Goal: Task Accomplishment & Management: Complete application form

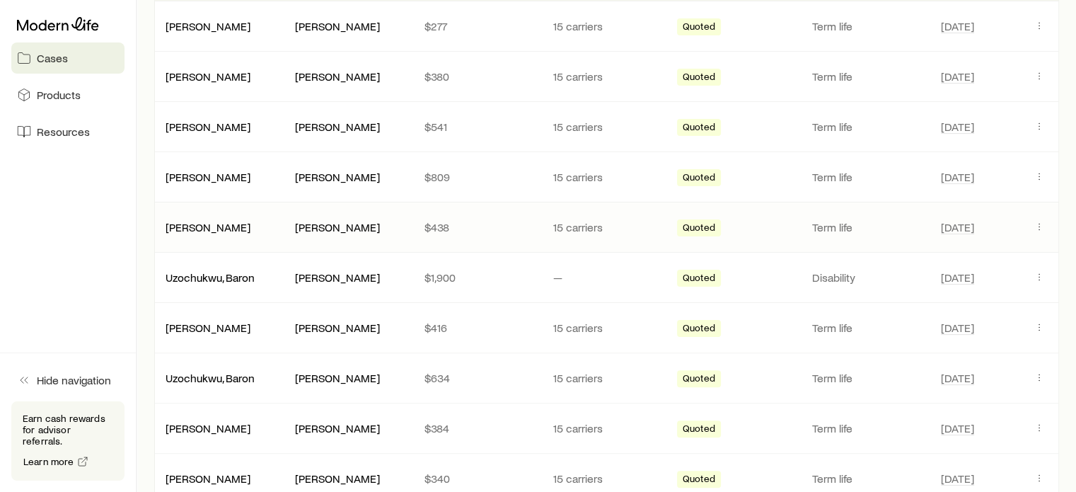
scroll to position [354, 0]
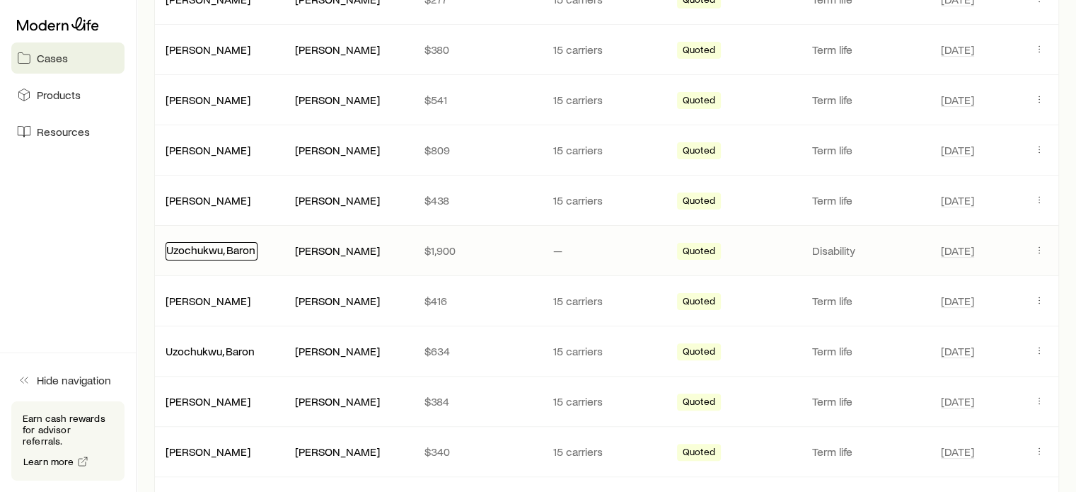
click at [240, 245] on link "Uzochukwu, Baron" at bounding box center [210, 249] width 89 height 13
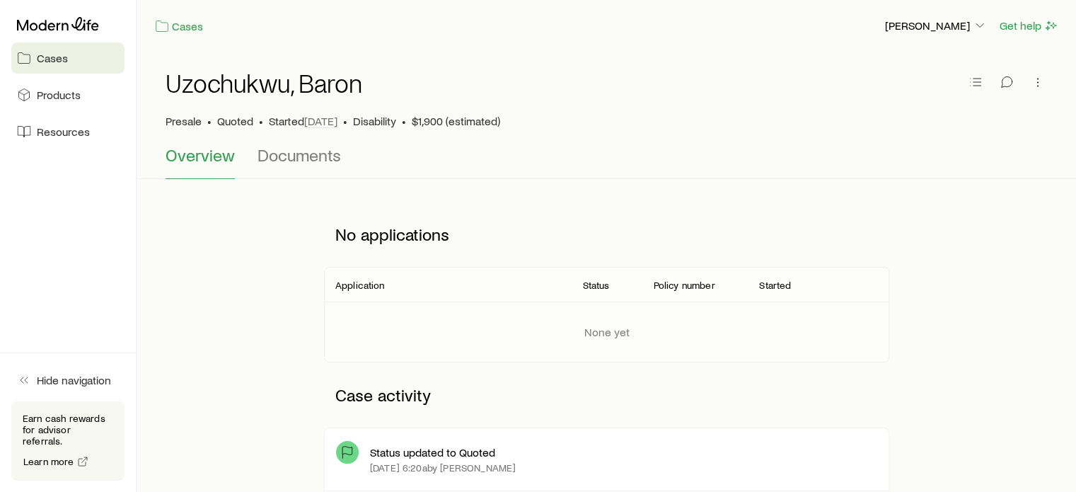
click at [401, 446] on p "Status updated to Quoted" at bounding box center [432, 452] width 125 height 14
click at [282, 166] on button "Documents" at bounding box center [298, 162] width 83 height 34
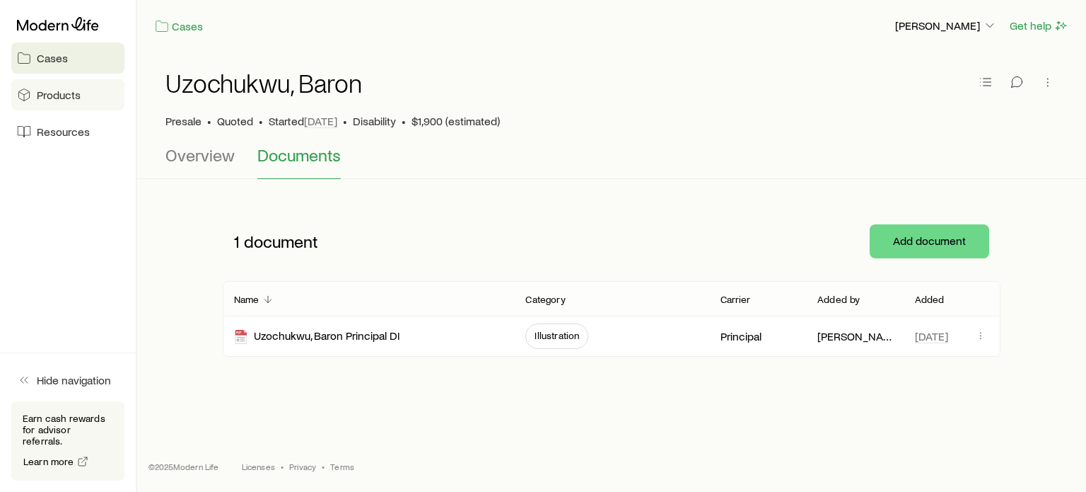
click at [57, 104] on link "Products" at bounding box center [67, 94] width 113 height 31
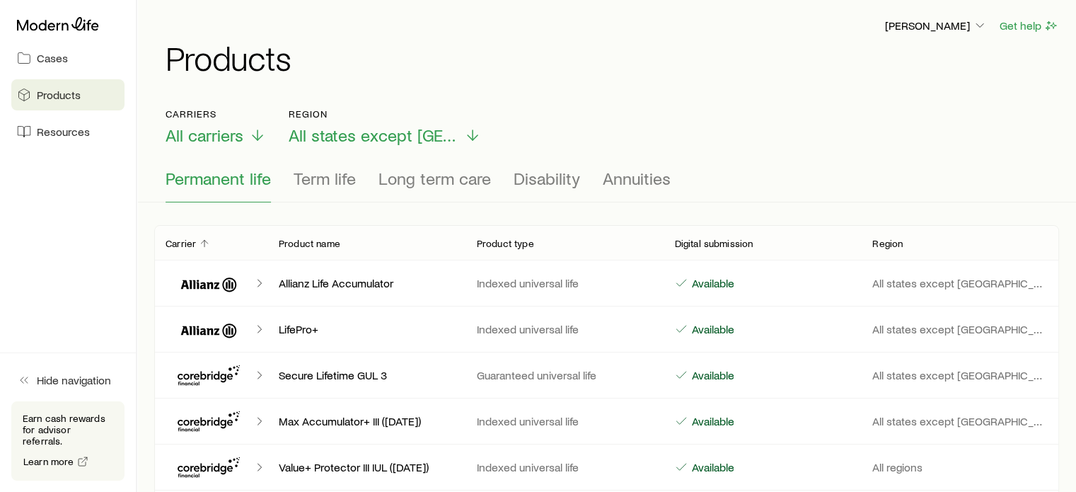
click at [64, 58] on span "Cases" at bounding box center [52, 58] width 31 height 14
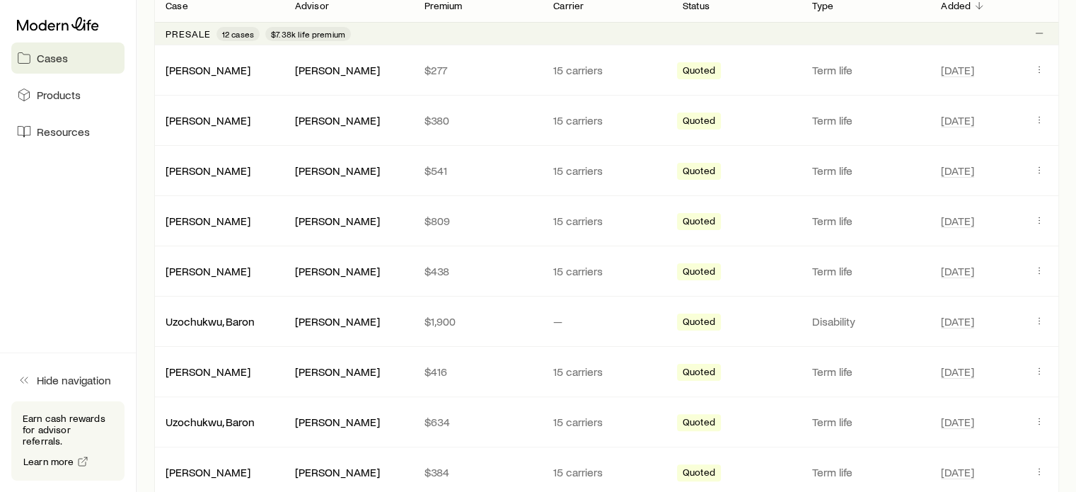
scroll to position [424, 0]
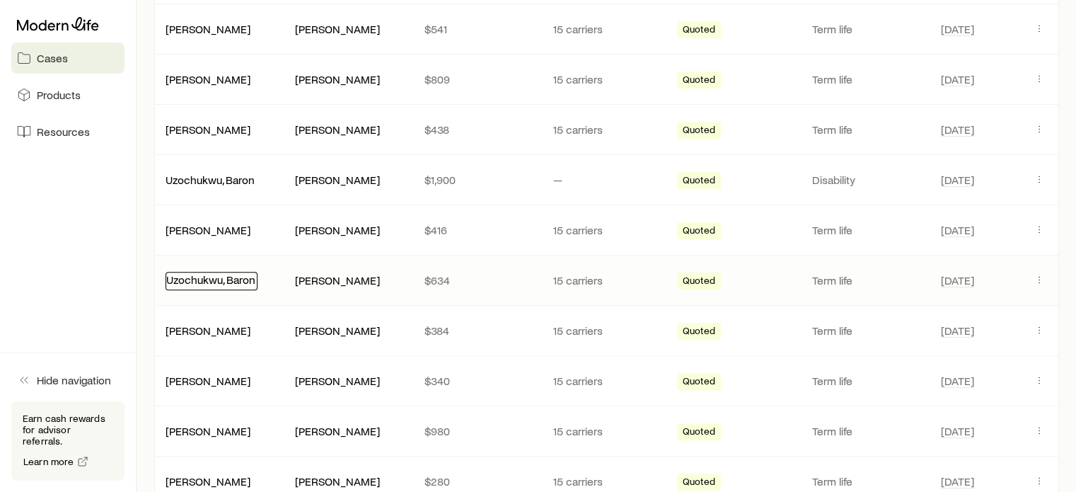
click at [236, 277] on link "Uzochukwu, Baron" at bounding box center [210, 278] width 89 height 13
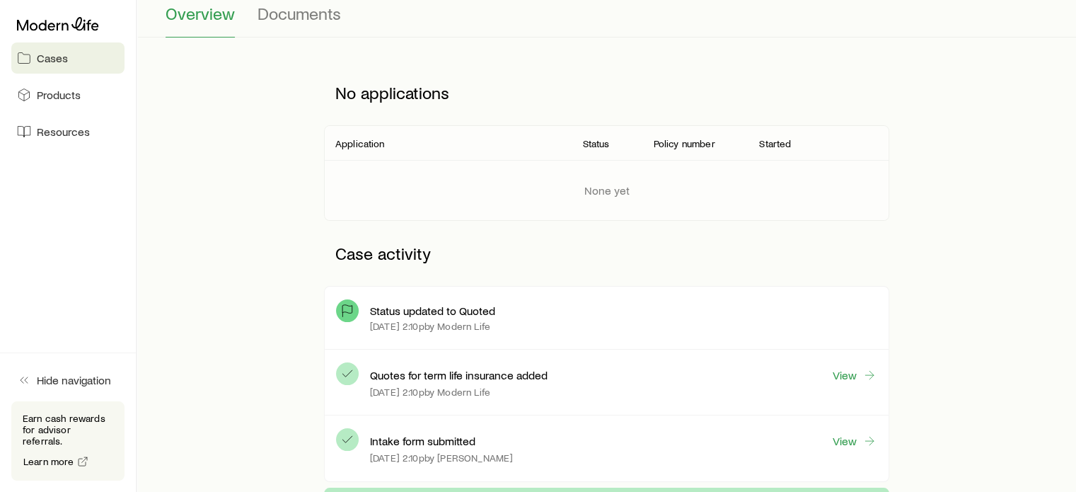
scroll to position [283, 0]
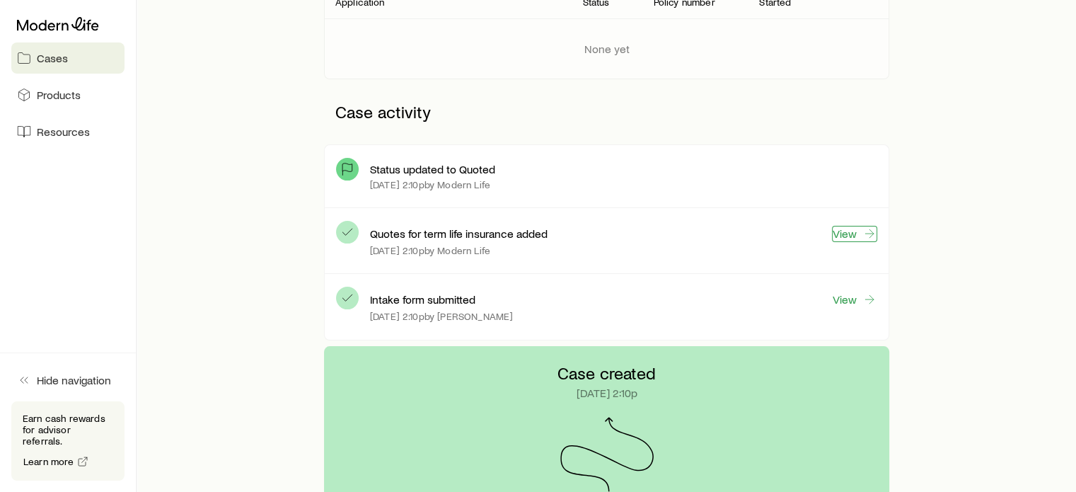
click at [861, 226] on link "View" at bounding box center [854, 234] width 45 height 16
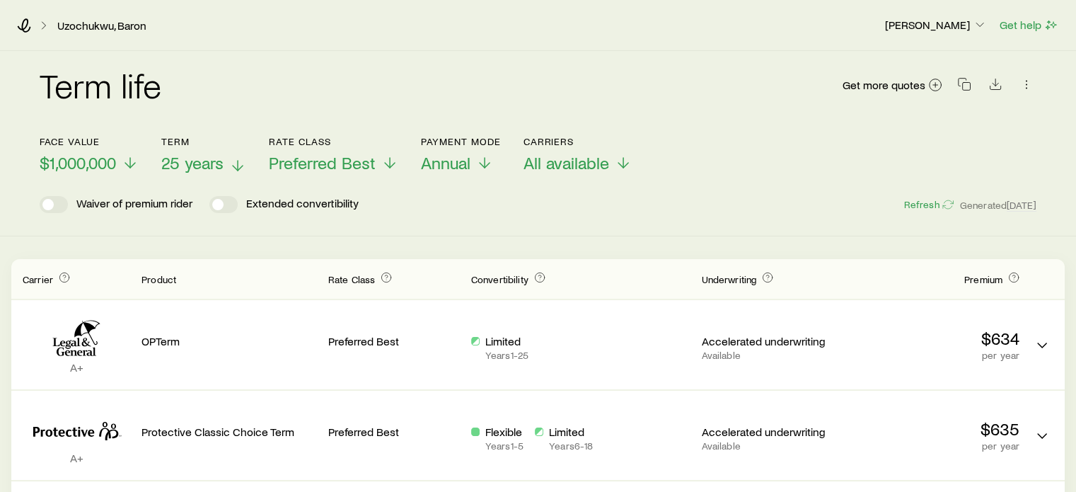
click at [172, 156] on span "25 years" at bounding box center [192, 163] width 62 height 20
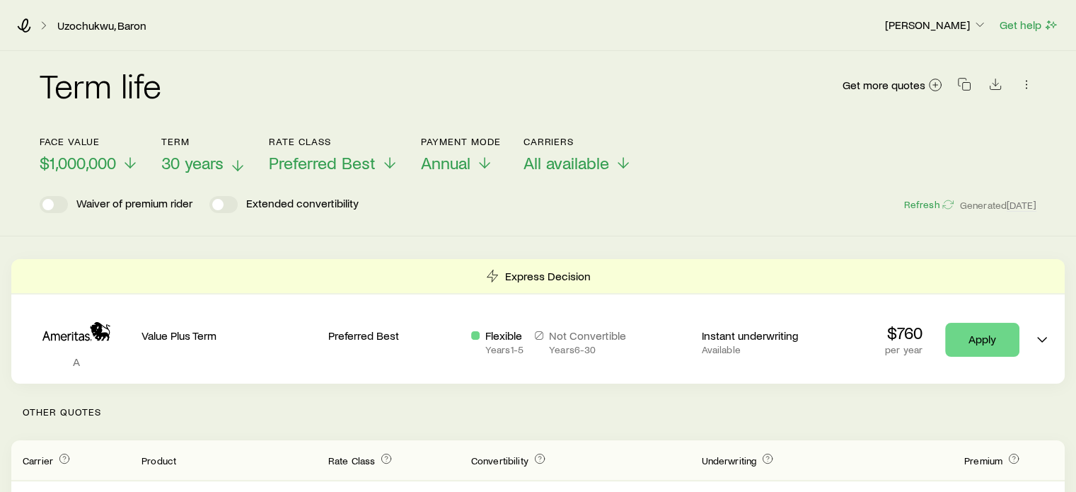
click at [209, 149] on button "Term 30 years" at bounding box center [203, 154] width 85 height 37
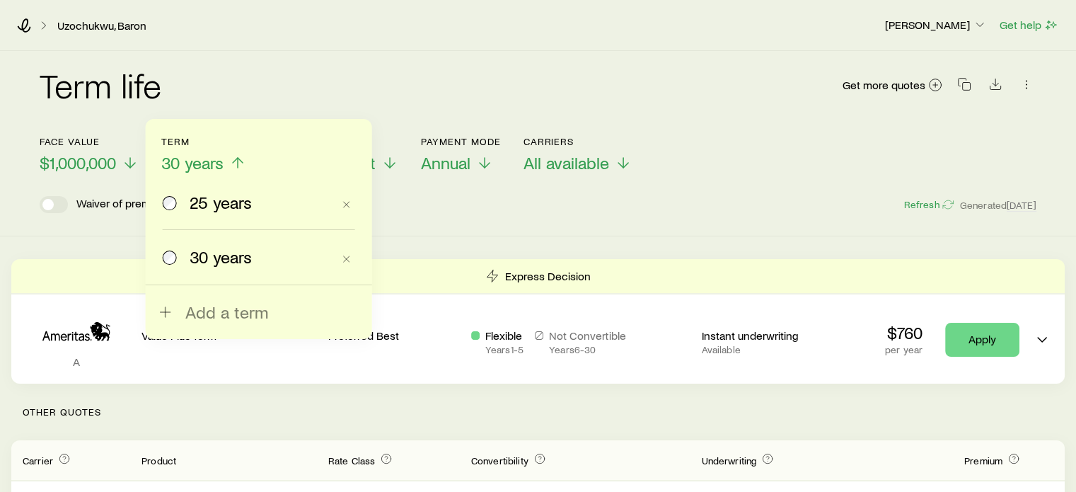
click at [190, 197] on span "25 years" at bounding box center [221, 202] width 62 height 20
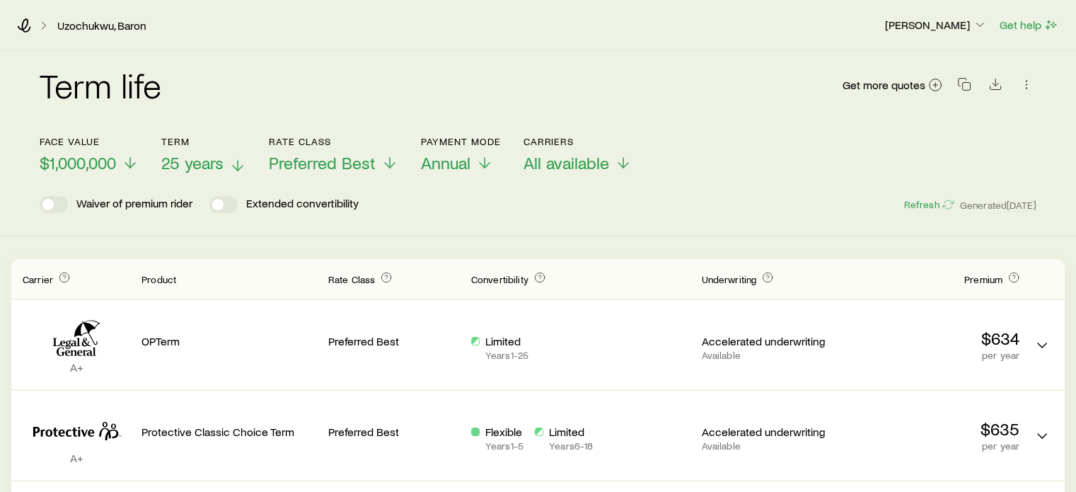
click at [206, 158] on span "25 years" at bounding box center [192, 163] width 62 height 20
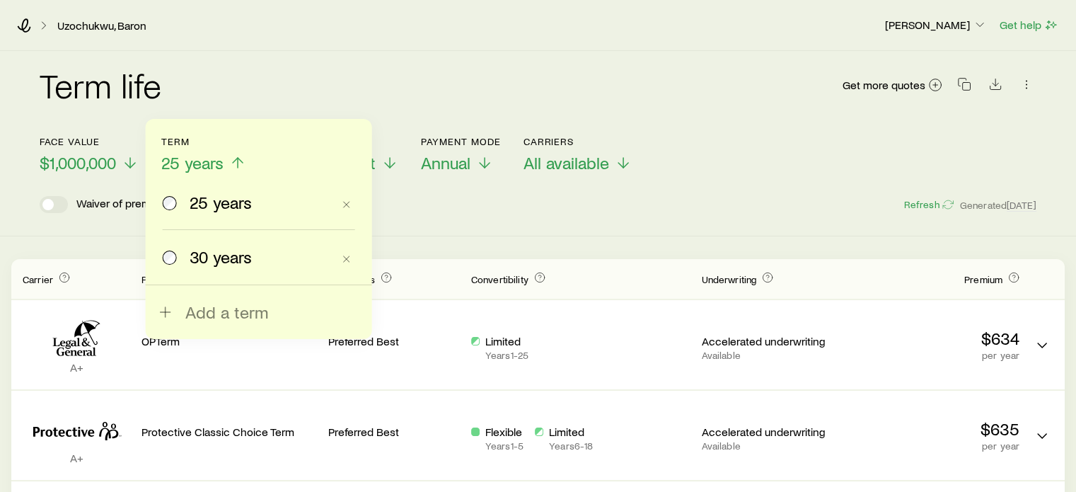
click at [190, 254] on span "30 years" at bounding box center [221, 257] width 62 height 20
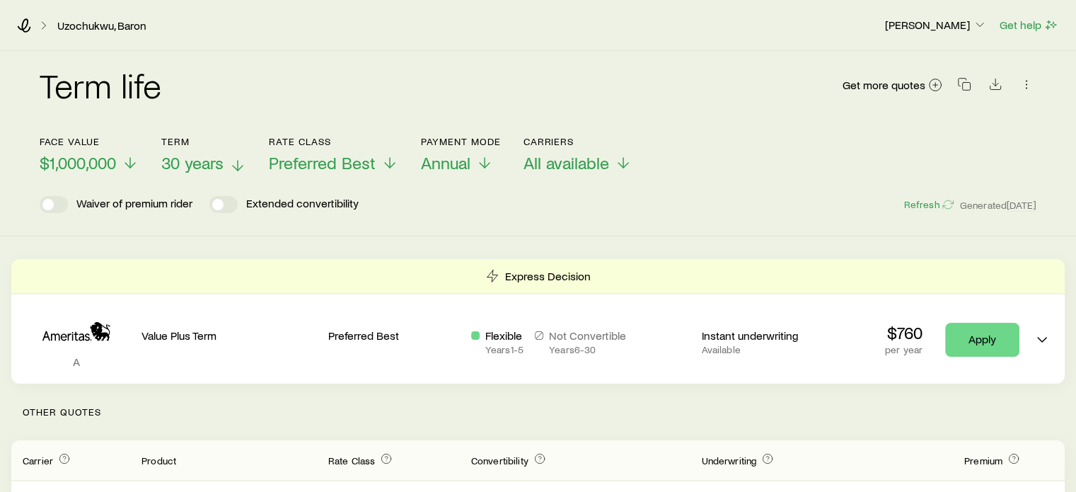
click at [206, 152] on button "Term 30 years" at bounding box center [203, 154] width 85 height 37
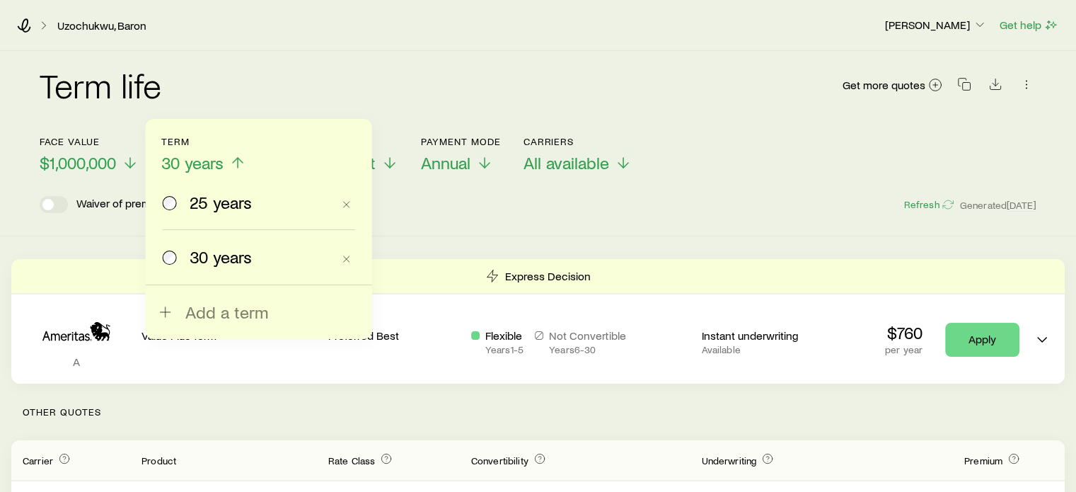
click at [198, 207] on span "25 years" at bounding box center [221, 202] width 62 height 20
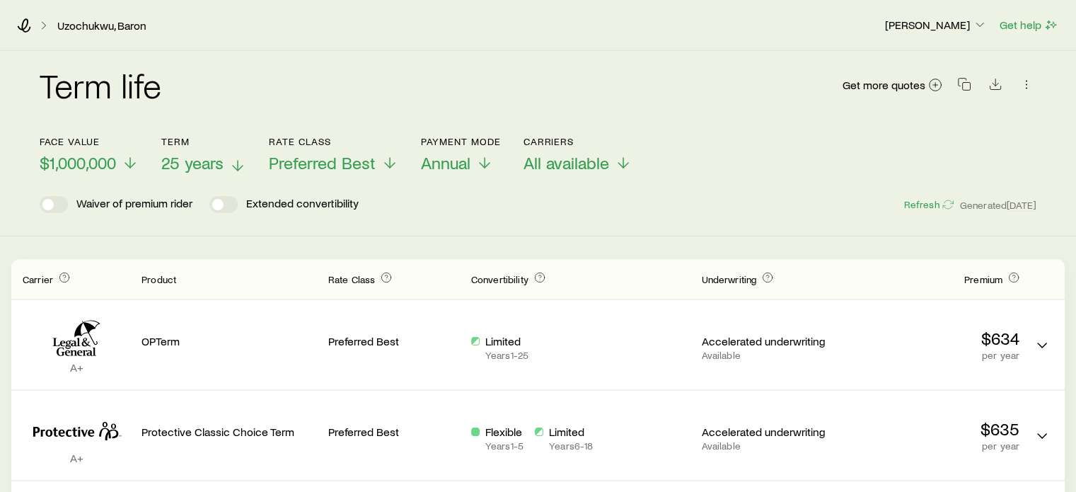
click at [207, 166] on span "25 years" at bounding box center [192, 163] width 62 height 20
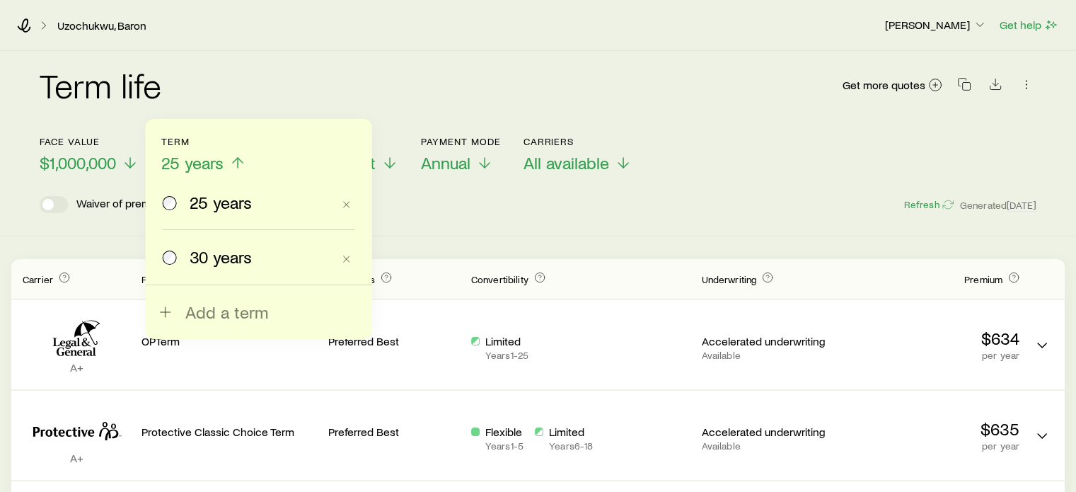
click at [185, 251] on div "30 years" at bounding box center [248, 257] width 170 height 20
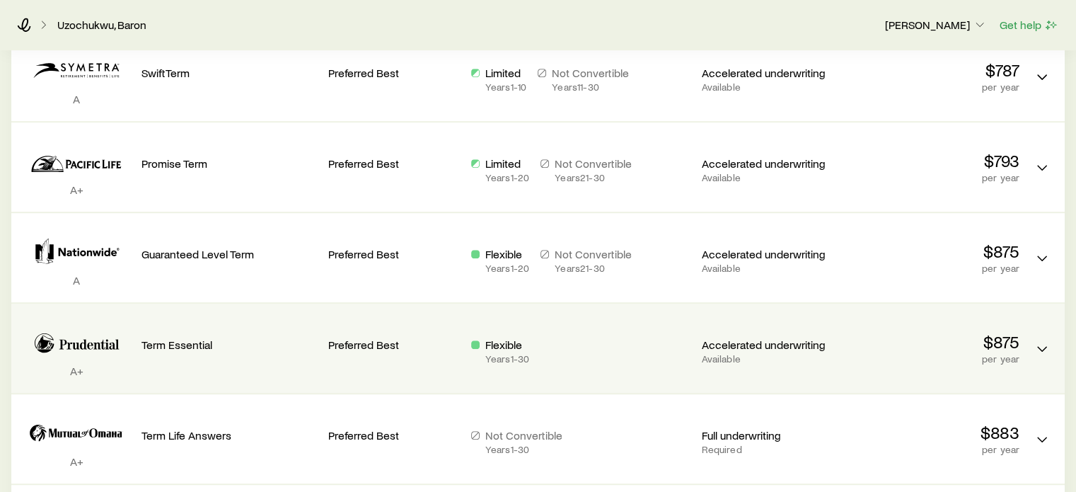
scroll to position [637, 0]
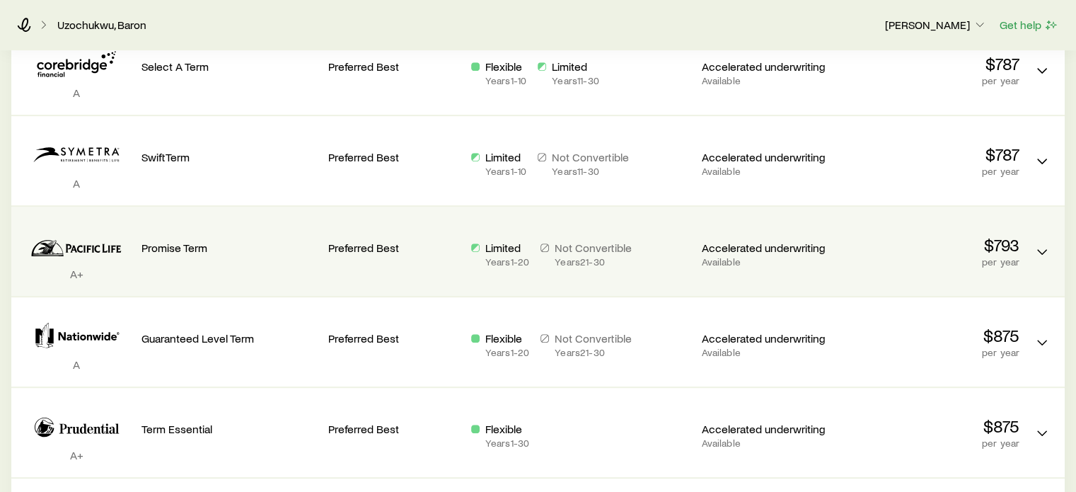
click at [202, 238] on div "Promise Term" at bounding box center [228, 236] width 175 height 37
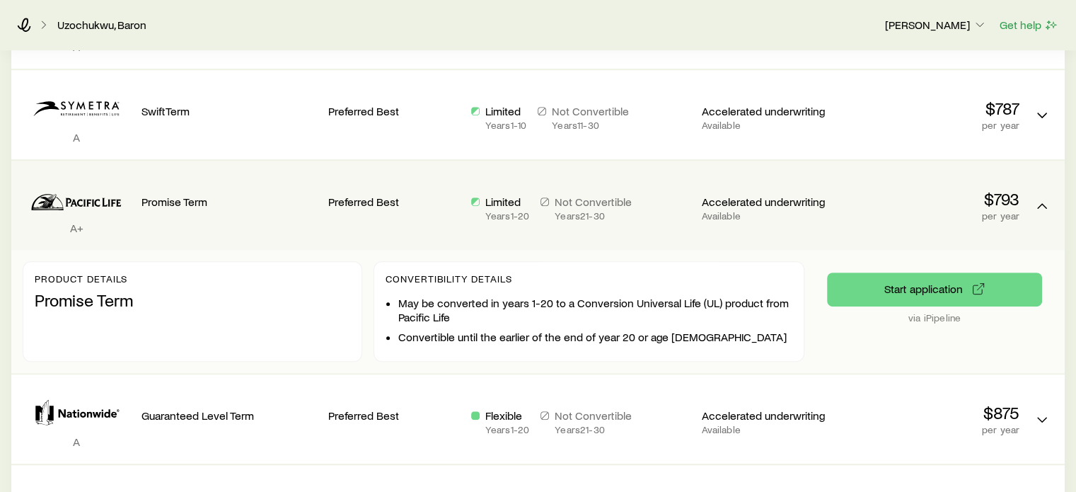
scroll to position [707, 0]
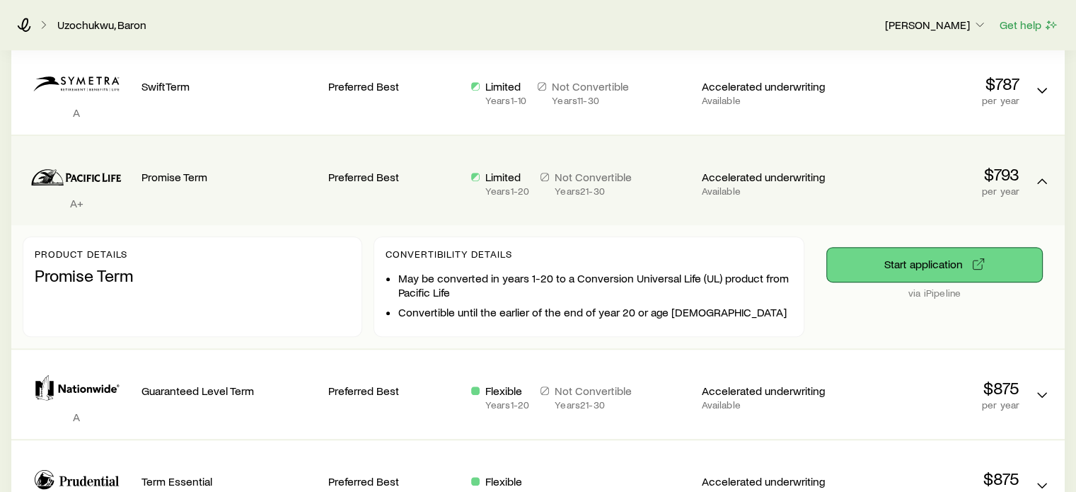
click at [859, 258] on button "Start application" at bounding box center [934, 265] width 215 height 34
